Goal: Task Accomplishment & Management: Manage account settings

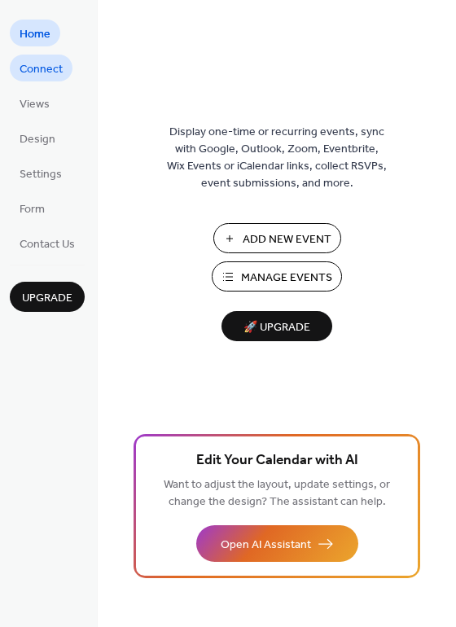
click at [54, 64] on span "Connect" at bounding box center [41, 69] width 43 height 17
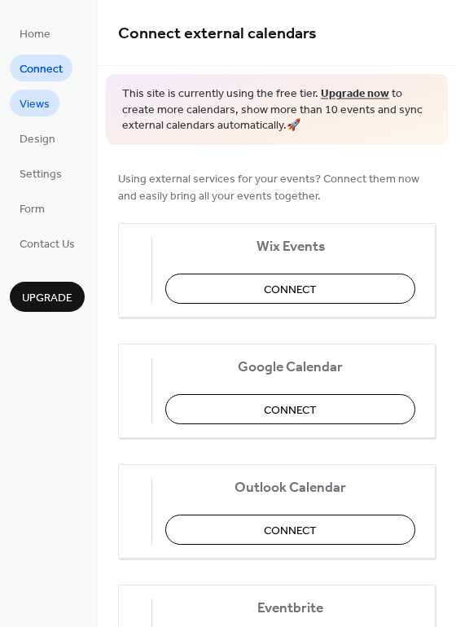
click at [39, 98] on span "Views" at bounding box center [35, 104] width 30 height 17
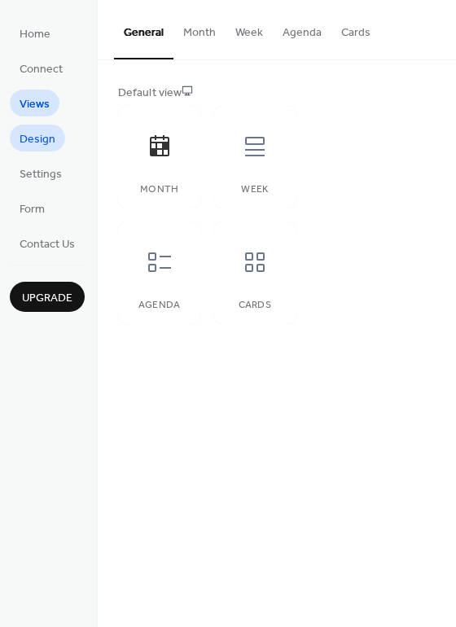
click at [45, 140] on span "Design" at bounding box center [38, 139] width 36 height 17
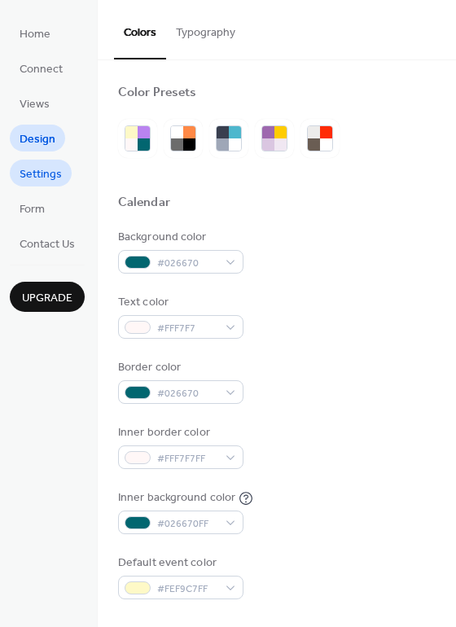
click at [58, 169] on span "Settings" at bounding box center [41, 174] width 42 height 17
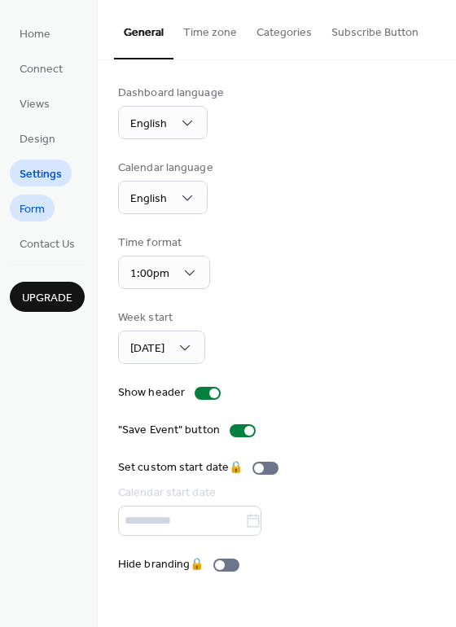
click at [52, 201] on link "Form" at bounding box center [32, 208] width 45 height 27
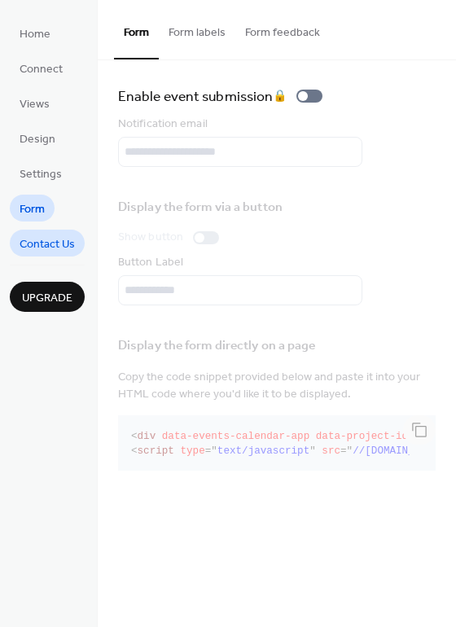
click at [52, 248] on span "Contact Us" at bounding box center [47, 244] width 55 height 17
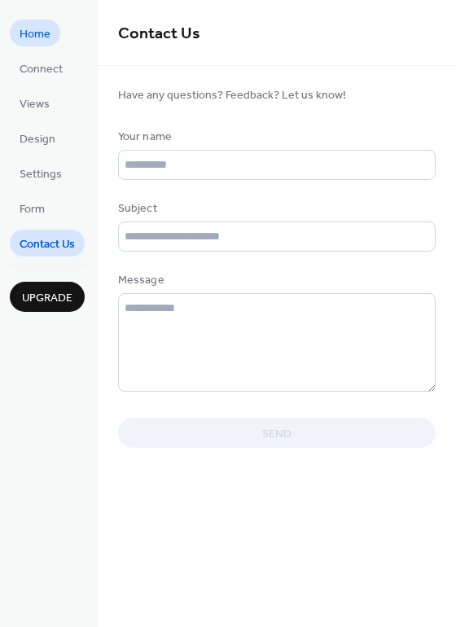
click at [53, 33] on link "Home" at bounding box center [35, 33] width 50 height 27
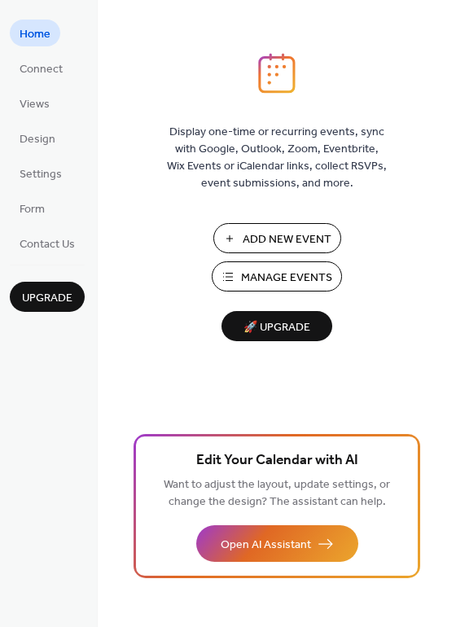
click at [314, 270] on span "Manage Events" at bounding box center [286, 278] width 91 height 17
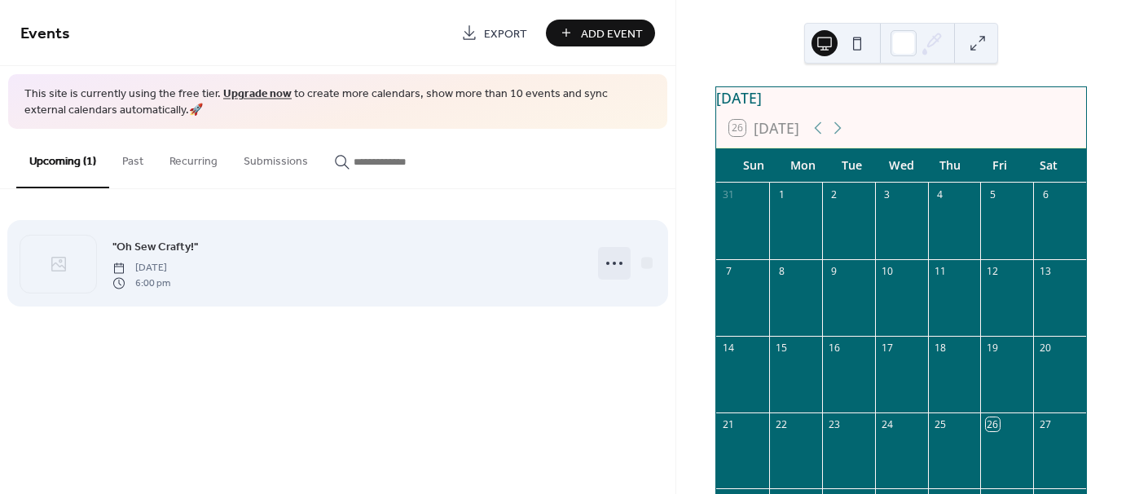
click at [615, 261] on circle at bounding box center [613, 262] width 3 height 3
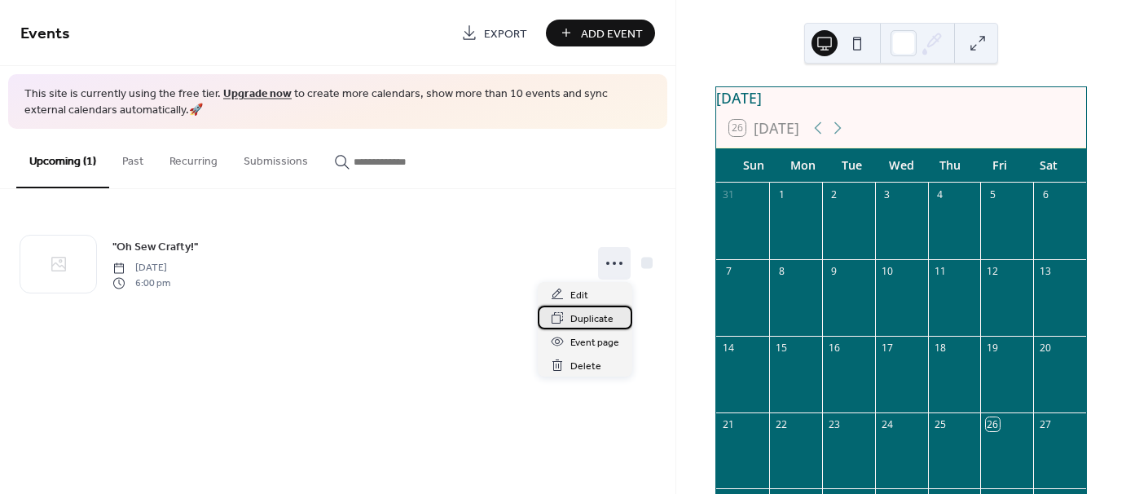
click at [603, 323] on span "Duplicate" at bounding box center [591, 318] width 43 height 17
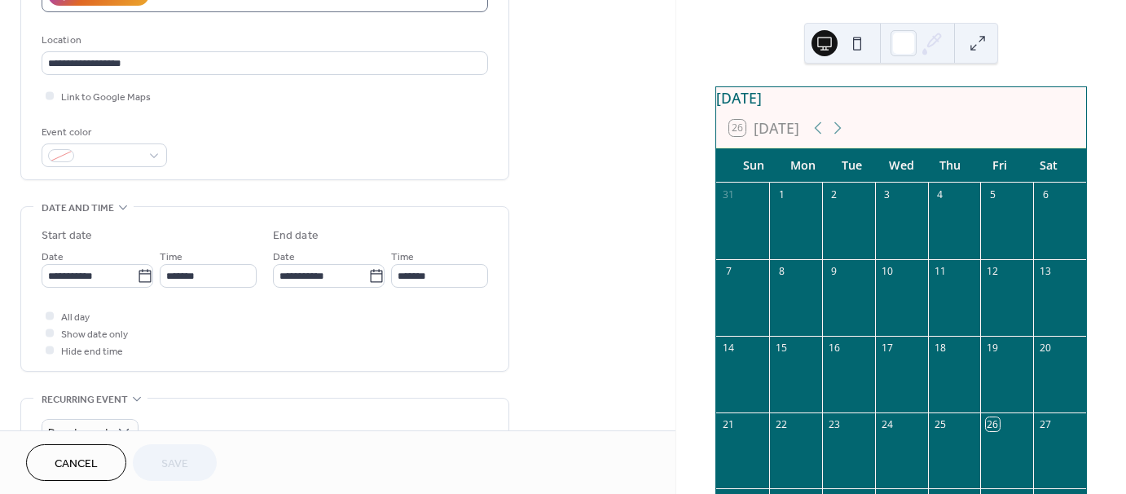
scroll to position [326, 0]
click at [84, 270] on input "**********" at bounding box center [89, 274] width 95 height 24
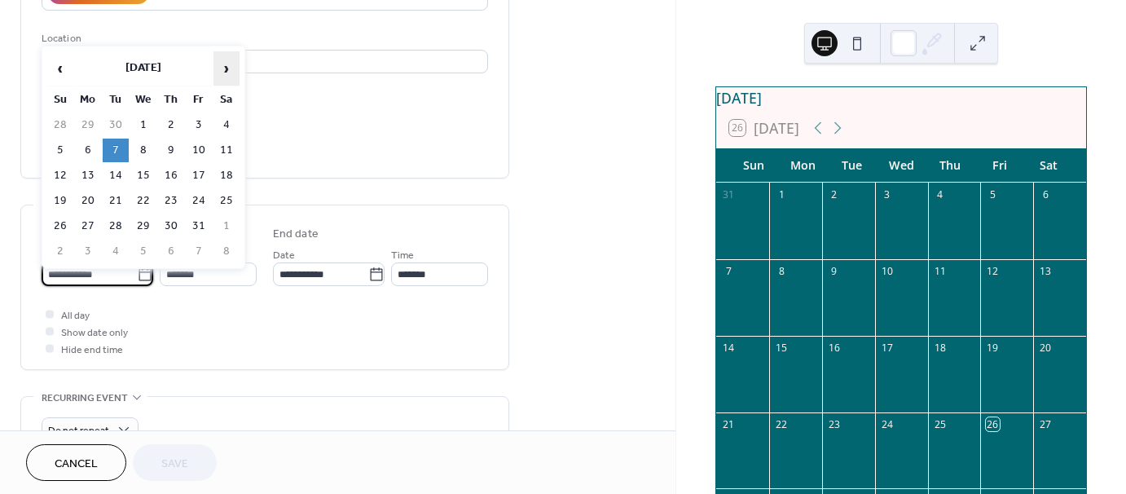
click at [228, 72] on span "›" at bounding box center [226, 68] width 24 height 33
click at [114, 147] on td "4" at bounding box center [116, 150] width 26 height 24
type input "**********"
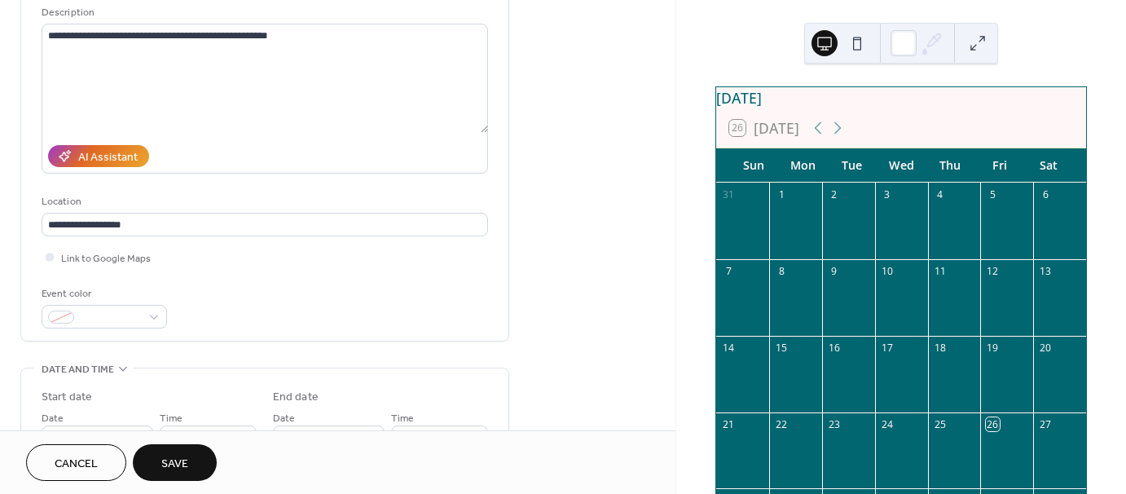
scroll to position [130, 0]
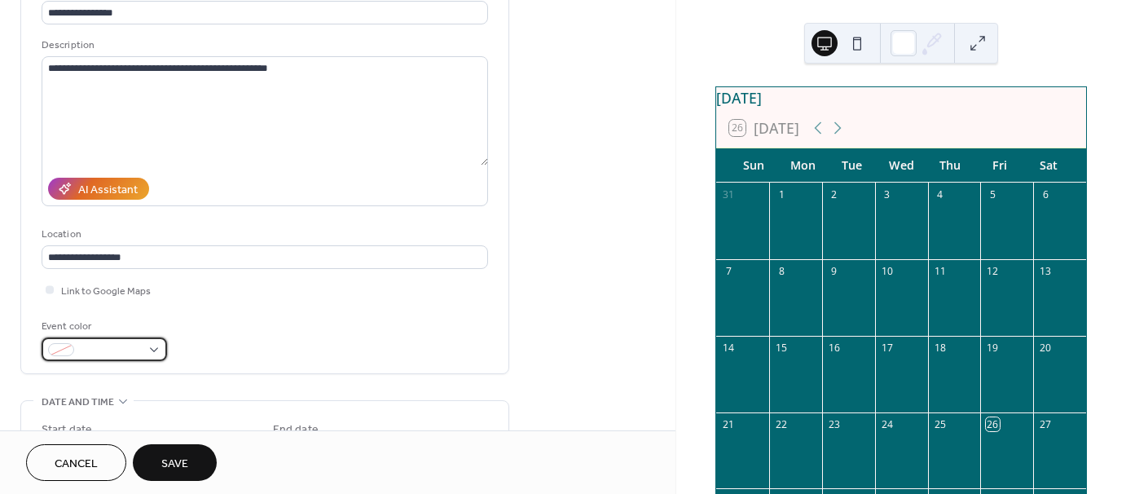
click at [116, 348] on span at bounding box center [111, 350] width 60 height 17
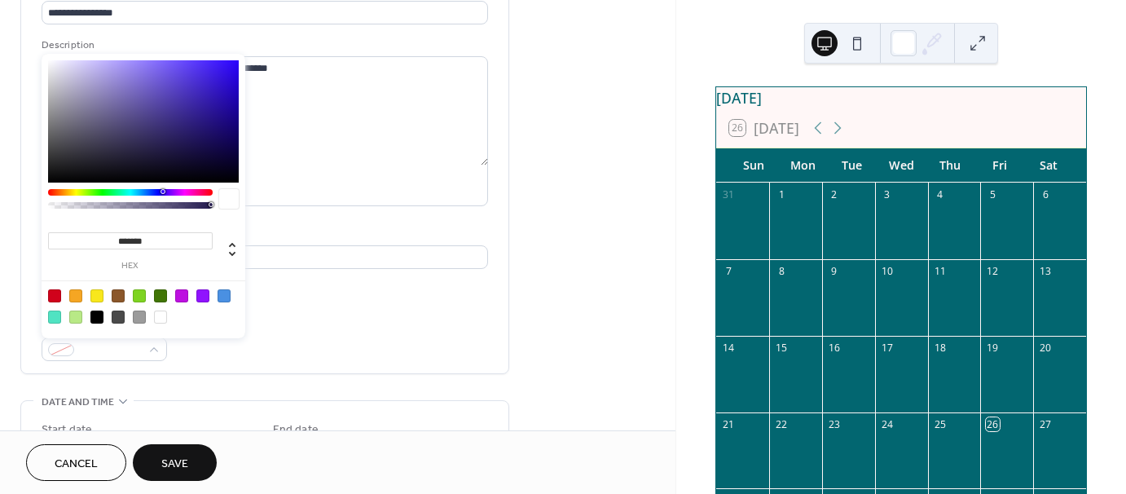
click at [156, 316] on div at bounding box center [160, 316] width 13 height 13
type input "*******"
click at [296, 318] on div "Event color #FFFFFFFF" at bounding box center [265, 339] width 446 height 43
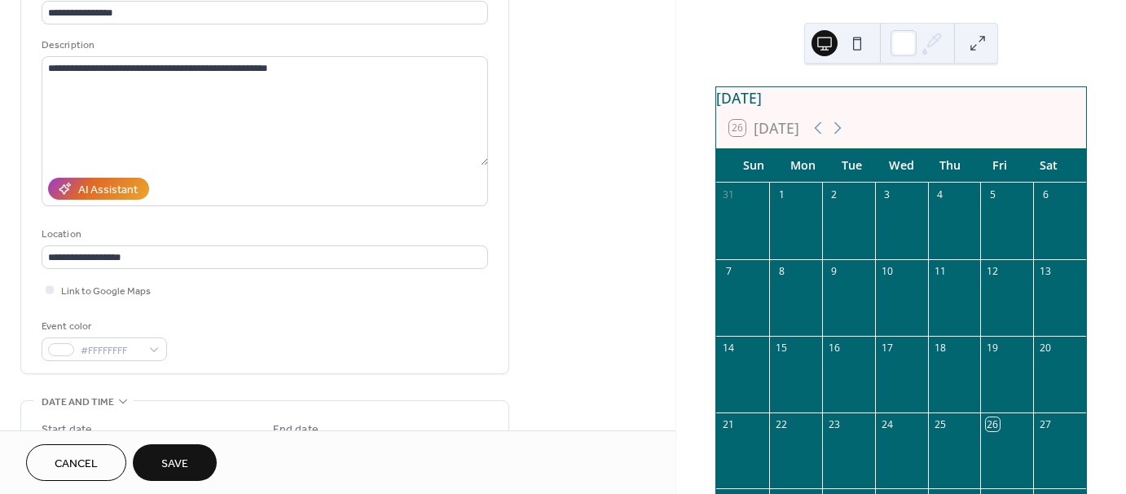
click at [197, 466] on button "Save" at bounding box center [175, 462] width 84 height 37
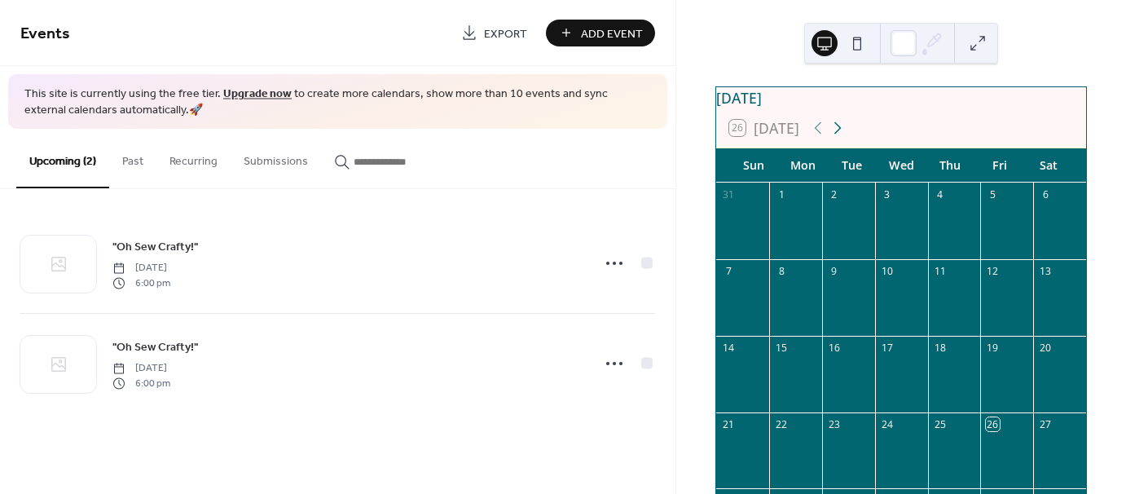
click at [839, 138] on icon at bounding box center [838, 128] width 20 height 20
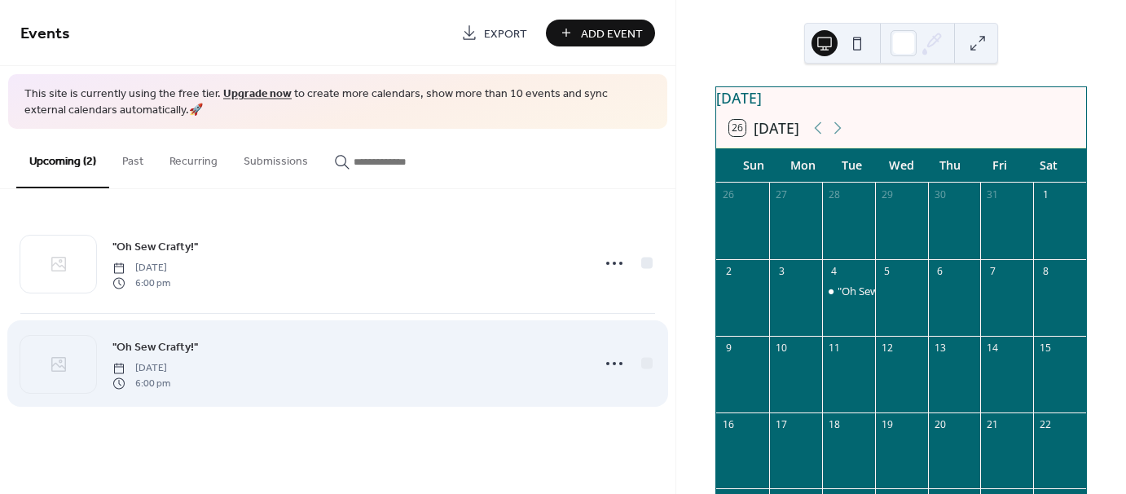
click at [321, 327] on div ""Oh Sew Crafty!" Tuesday, November 4, 2025 6:00 pm" at bounding box center [337, 363] width 634 height 99
click at [612, 360] on icon at bounding box center [614, 363] width 26 height 26
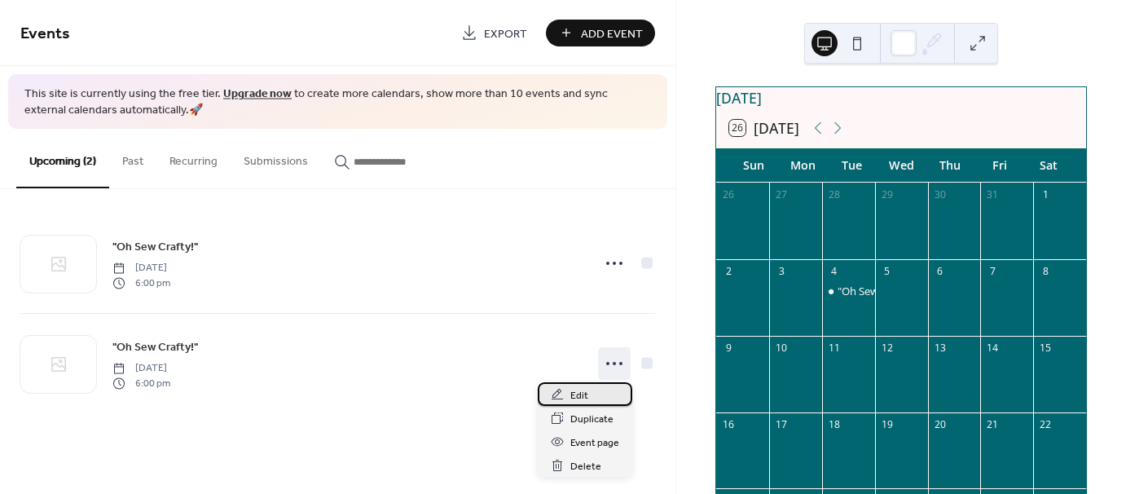
click at [590, 397] on div "Edit" at bounding box center [585, 394] width 94 height 24
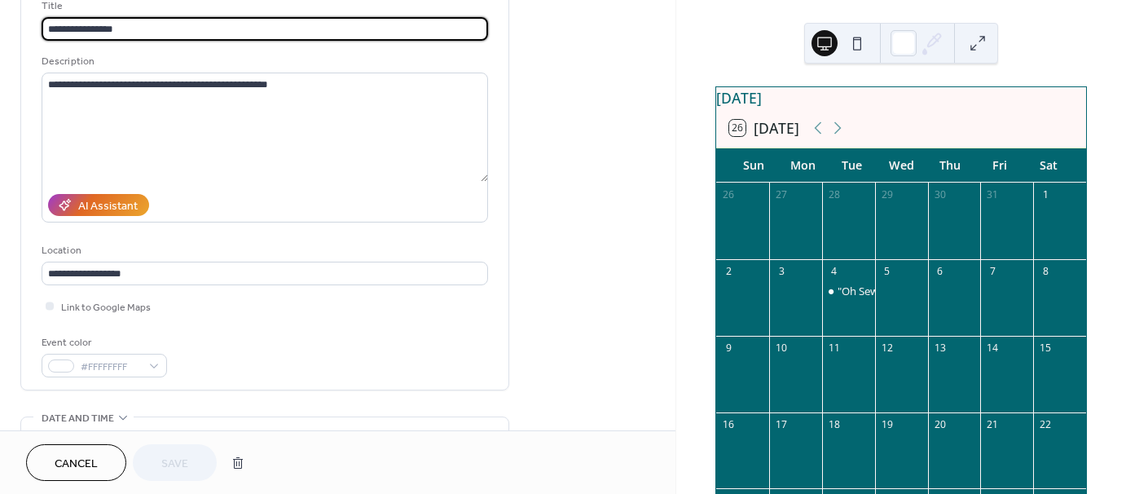
scroll to position [163, 0]
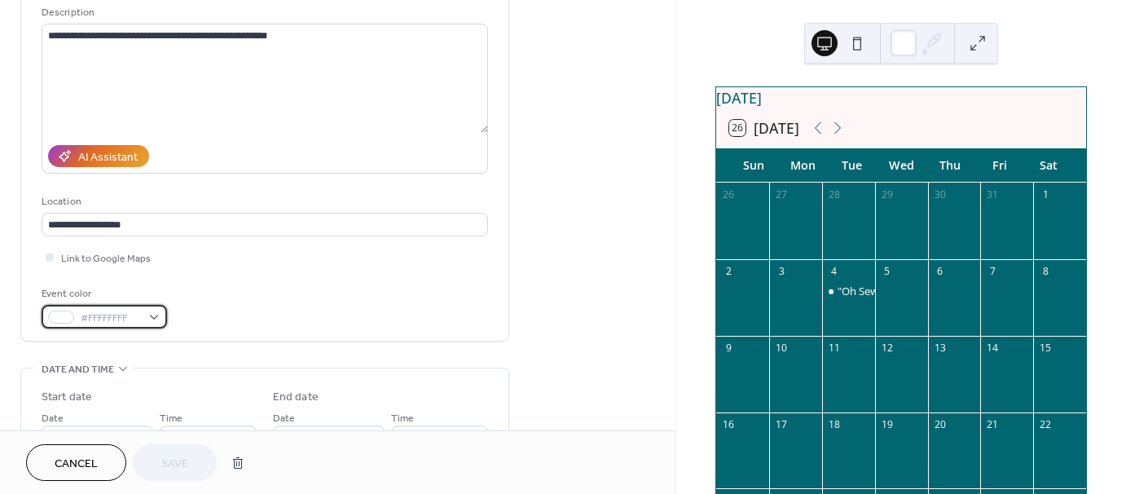
click at [136, 305] on div "#FFFFFFFF" at bounding box center [104, 317] width 125 height 24
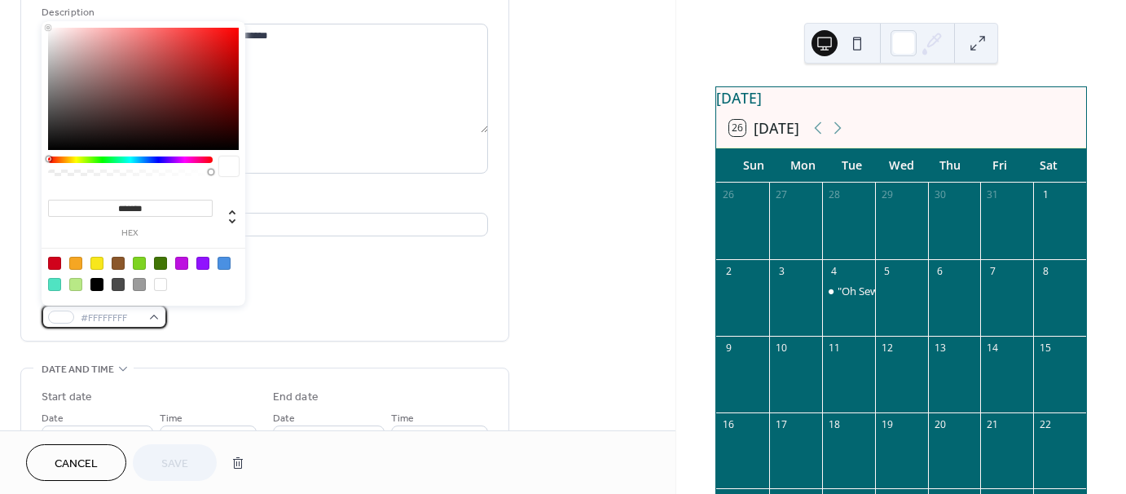
click at [46, 318] on div "#FFFFFFFF" at bounding box center [104, 317] width 125 height 24
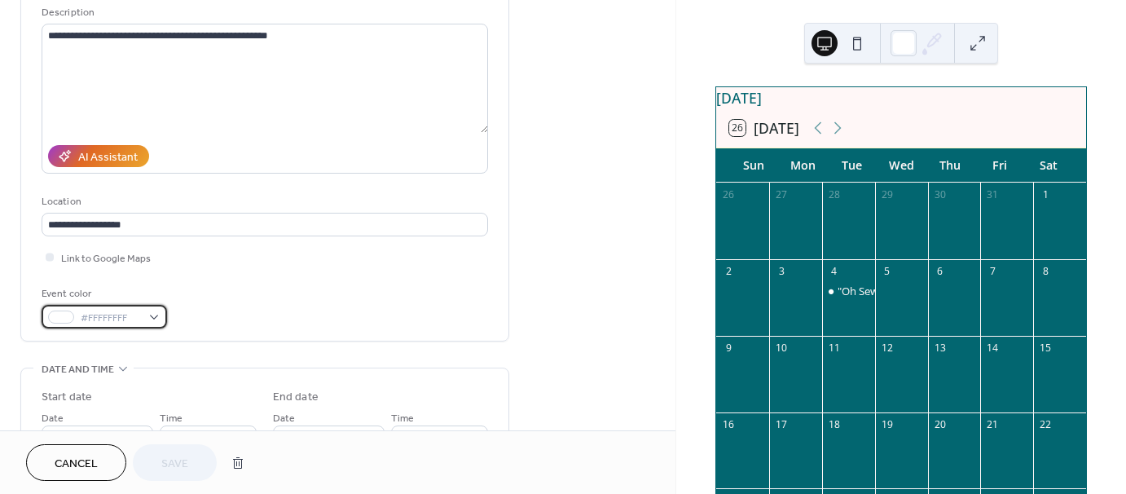
click at [62, 316] on div at bounding box center [61, 316] width 26 height 13
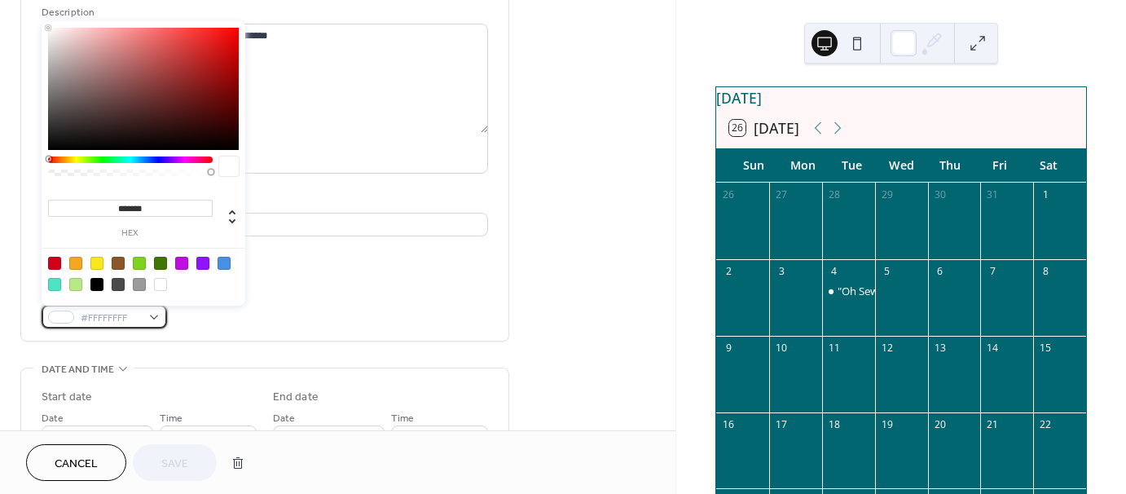
click at [154, 318] on div "#FFFFFFFF" at bounding box center [104, 317] width 125 height 24
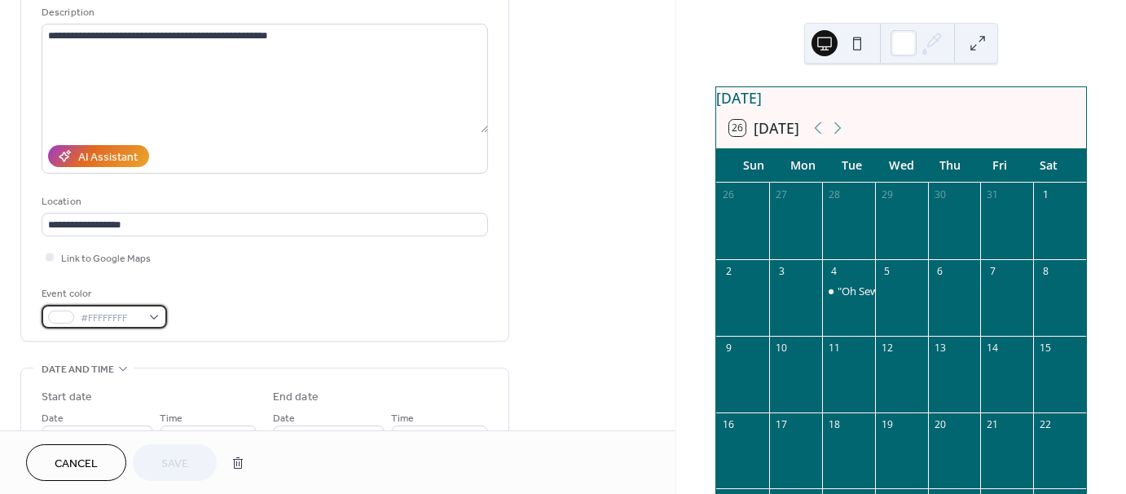
click at [154, 318] on div "#FFFFFFFF" at bounding box center [104, 317] width 125 height 24
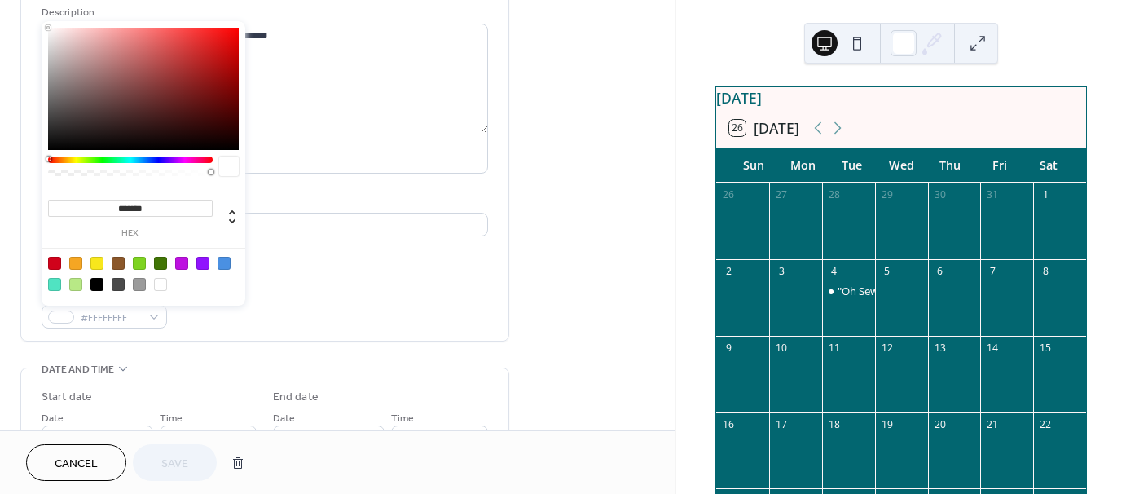
click at [132, 205] on input "*******" at bounding box center [130, 208] width 165 height 17
drag, startPoint x: 152, startPoint y: 200, endPoint x: 77, endPoint y: 196, distance: 75.0
click at [77, 197] on div "******* hex" at bounding box center [130, 217] width 165 height 41
type input "*******"
click at [367, 299] on div "Event color #FFFFFFFF" at bounding box center [265, 306] width 446 height 43
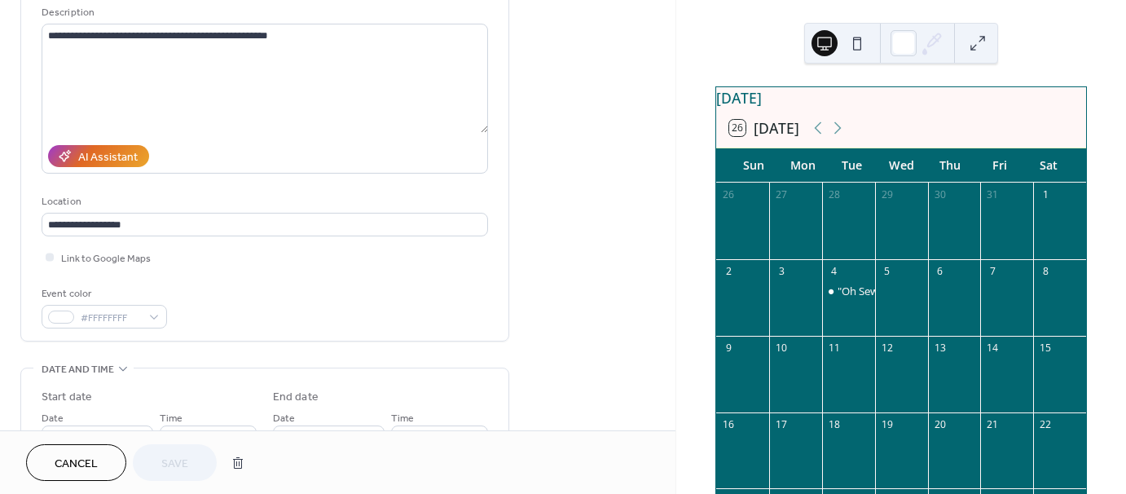
drag, startPoint x: 94, startPoint y: 463, endPoint x: 114, endPoint y: 463, distance: 20.4
click at [94, 463] on span "Cancel" at bounding box center [76, 463] width 43 height 17
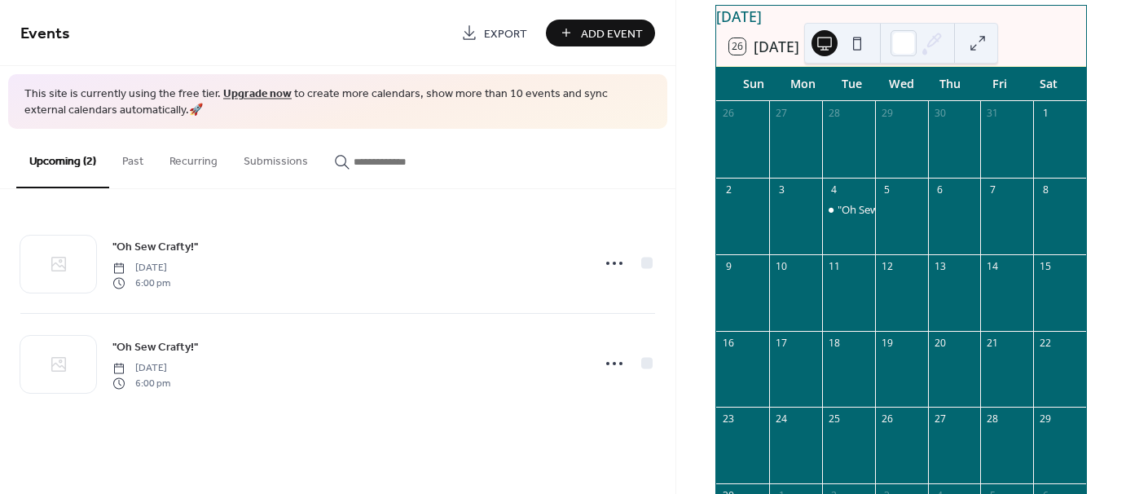
scroll to position [232, 0]
